Goal: Information Seeking & Learning: Check status

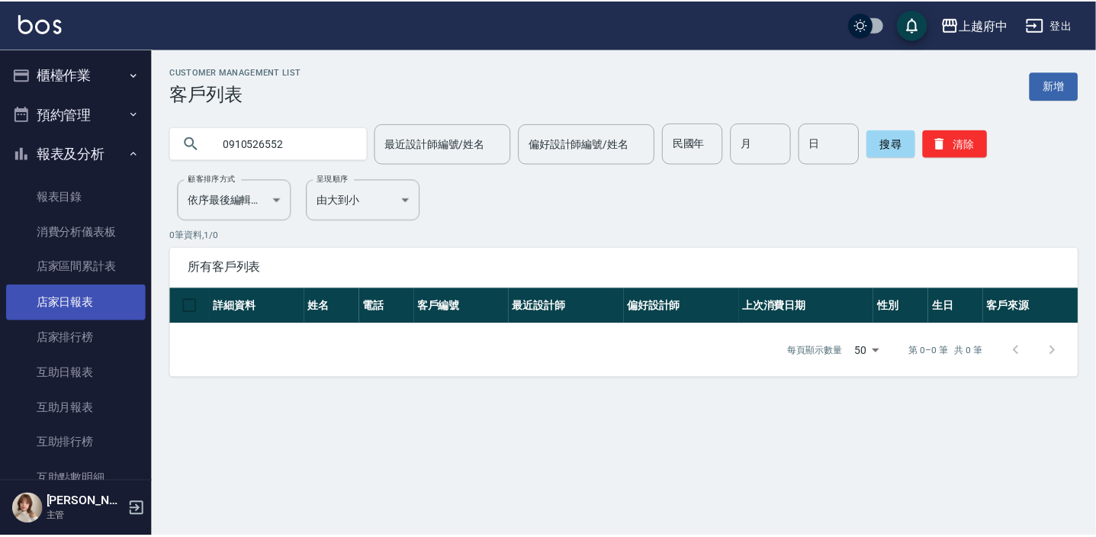
scroll to position [69, 0]
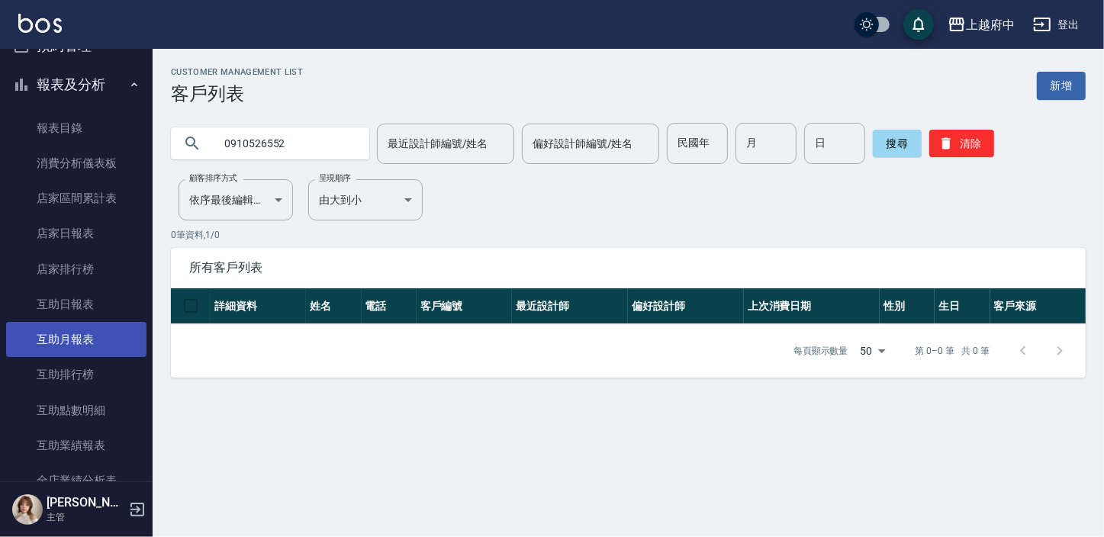
click at [95, 327] on link "互助月報表" at bounding box center [76, 339] width 140 height 35
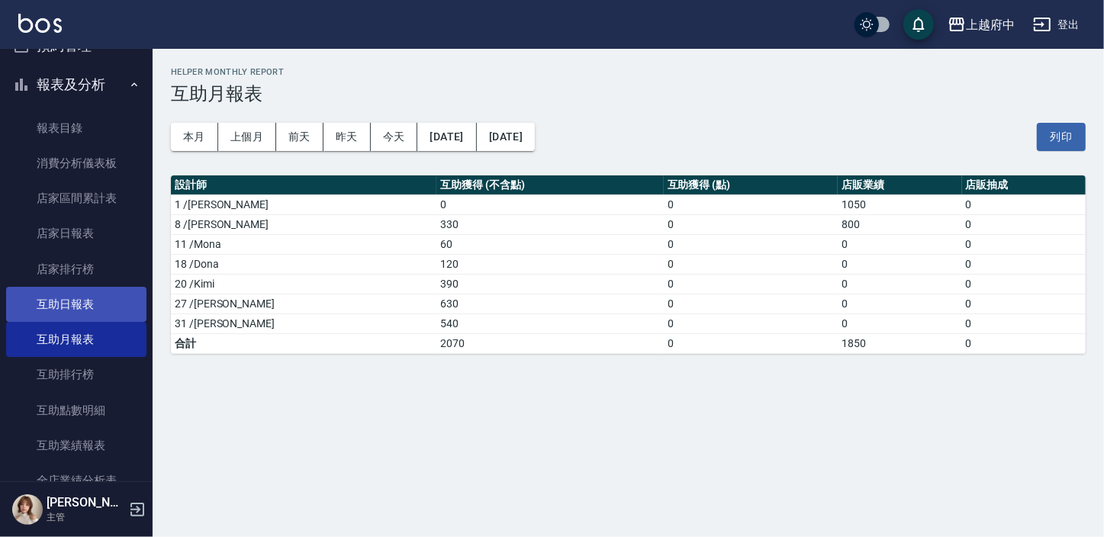
click at [91, 309] on link "互助日報表" at bounding box center [76, 304] width 140 height 35
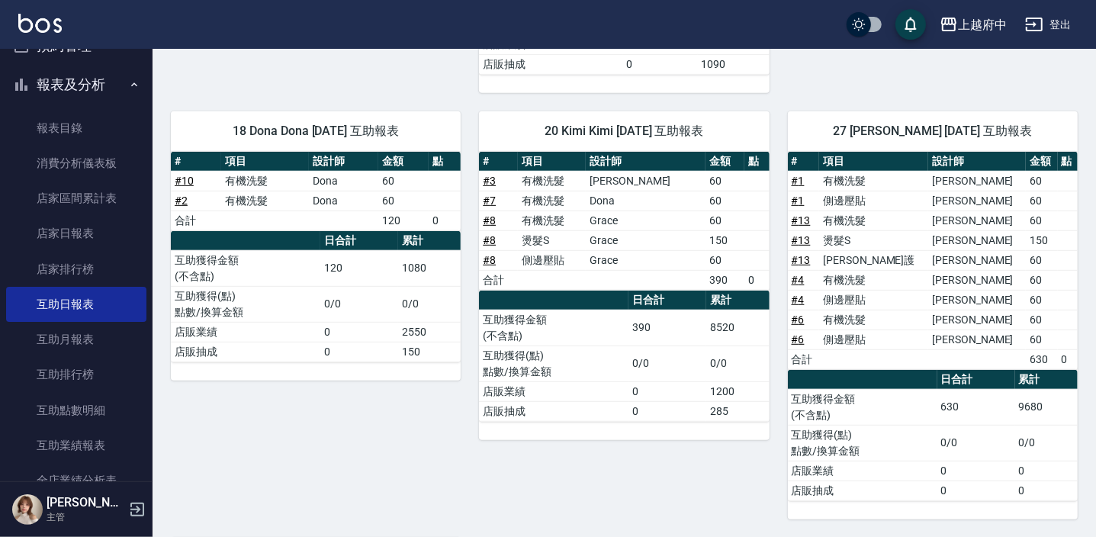
scroll to position [319, 0]
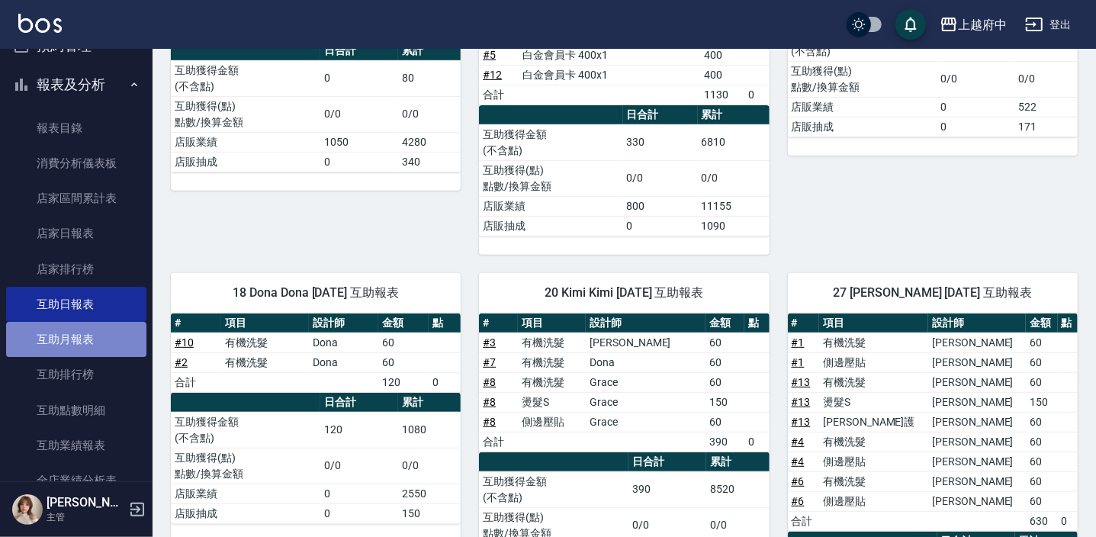
click at [106, 327] on link "互助月報表" at bounding box center [76, 339] width 140 height 35
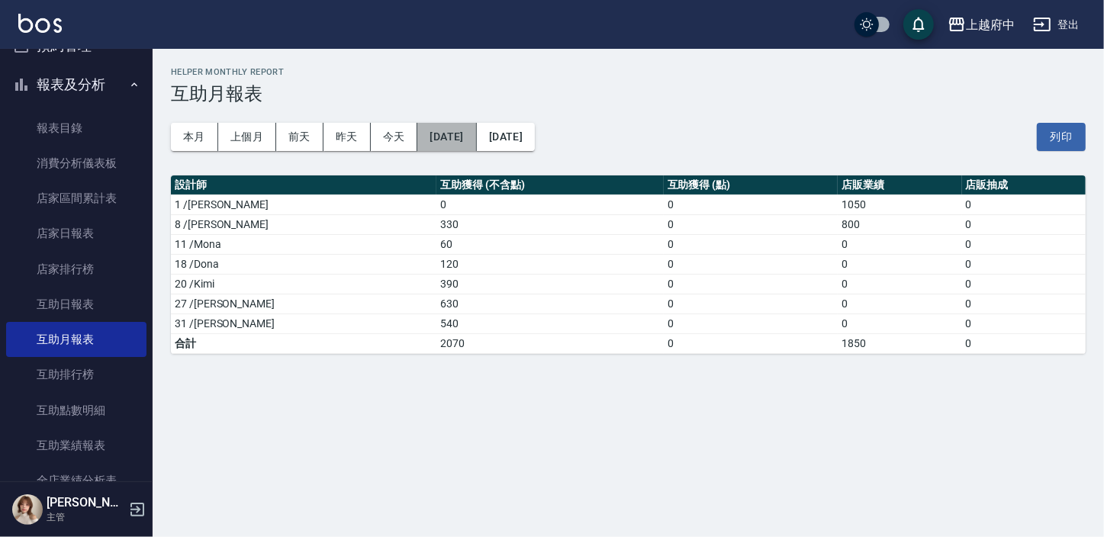
click at [456, 143] on button "[DATE]" at bounding box center [446, 137] width 59 height 28
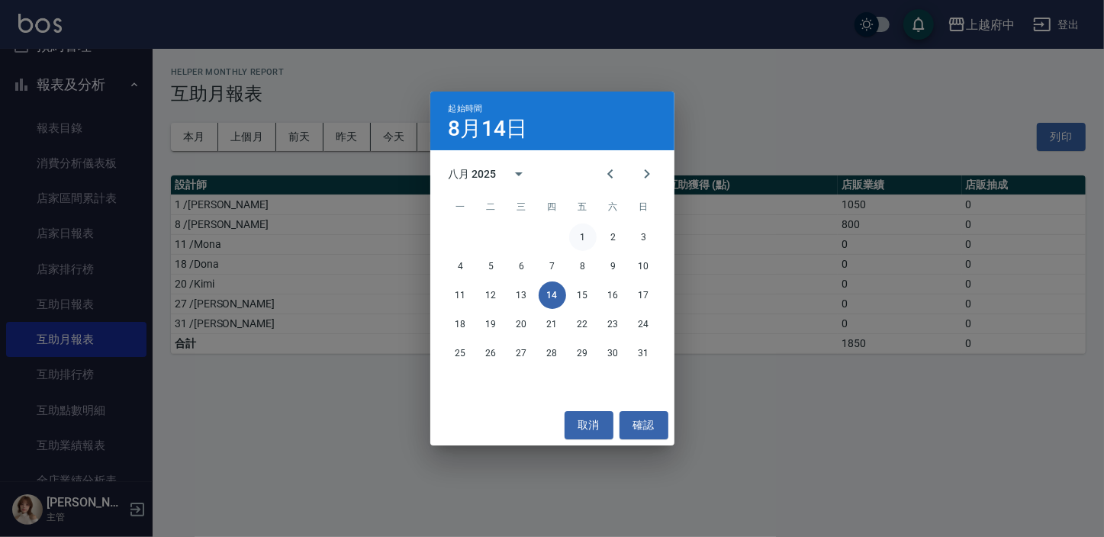
click at [586, 244] on button "1" at bounding box center [582, 236] width 27 height 27
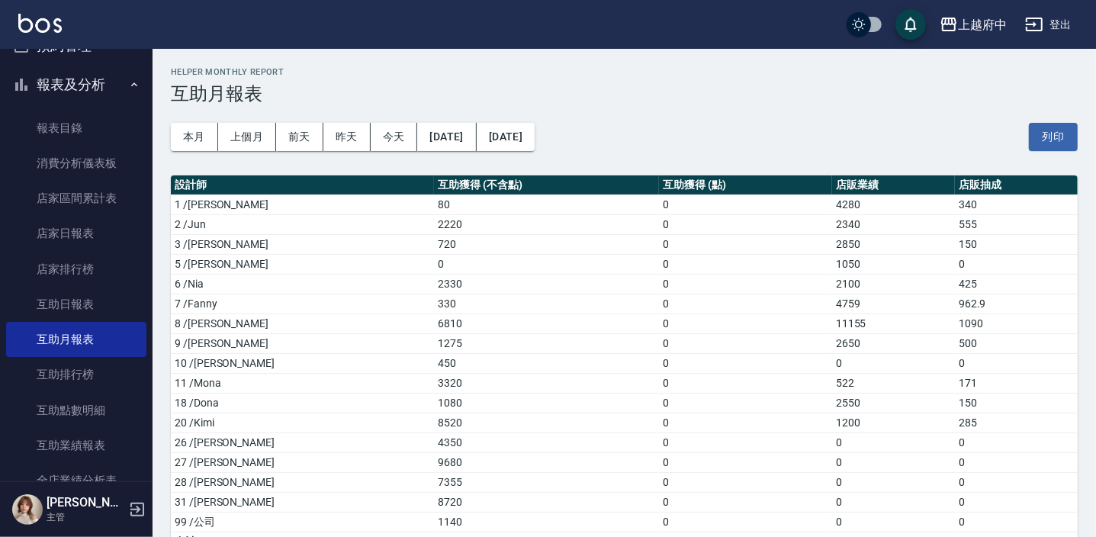
scroll to position [31, 0]
